Goal: Task Accomplishment & Management: Use online tool/utility

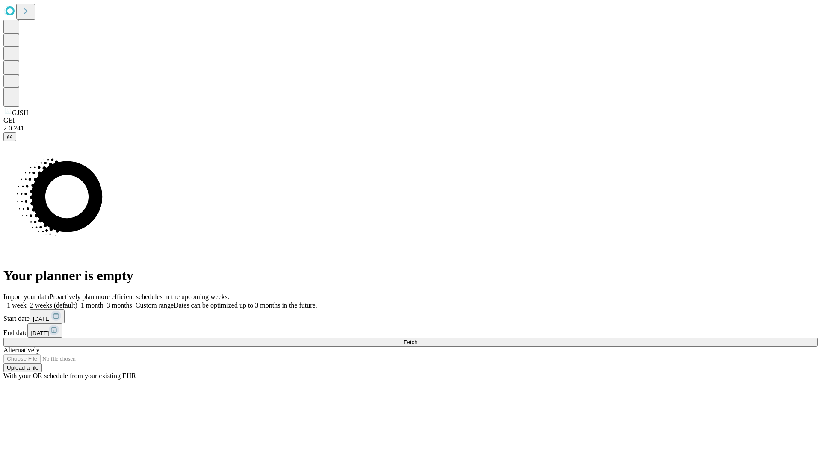
click at [417, 339] on span "Fetch" at bounding box center [410, 342] width 14 height 6
